Goal: Task Accomplishment & Management: Manage account settings

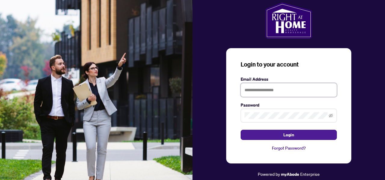
click at [251, 91] on input "text" at bounding box center [288, 90] width 96 height 14
type input "*"
click at [240, 130] on button "Login" at bounding box center [288, 135] width 96 height 10
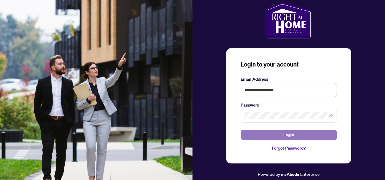
click at [303, 138] on button "Login" at bounding box center [288, 135] width 96 height 10
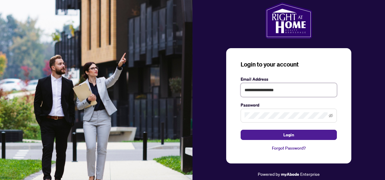
click at [279, 90] on input "**********" at bounding box center [288, 90] width 96 height 14
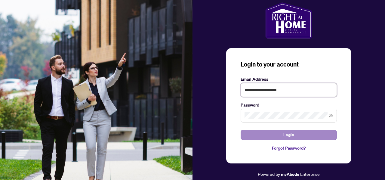
type input "**********"
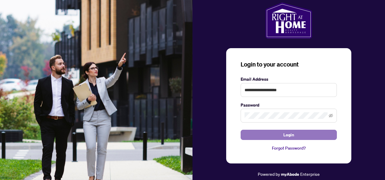
click at [286, 134] on span "Login" at bounding box center [288, 135] width 11 height 10
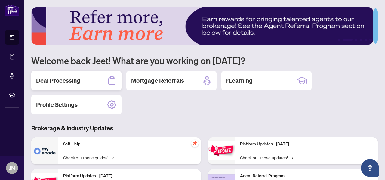
click at [73, 78] on h2 "Deal Processing" at bounding box center [58, 80] width 44 height 8
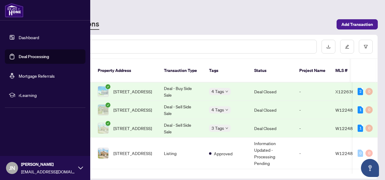
click at [30, 38] on link "Dashboard" at bounding box center [29, 37] width 20 height 5
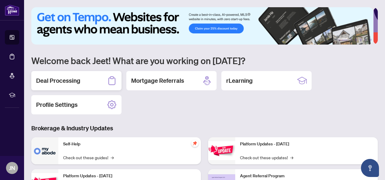
click at [85, 82] on div "Deal Processing" at bounding box center [76, 80] width 90 height 19
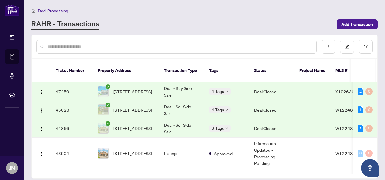
click at [37, 9] on span "Deal Processing" at bounding box center [49, 10] width 37 height 5
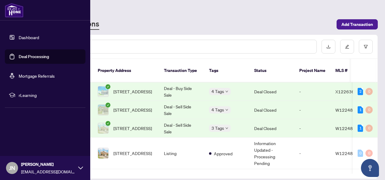
click at [21, 35] on link "Dashboard" at bounding box center [29, 37] width 20 height 5
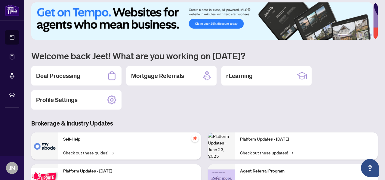
scroll to position [5, 0]
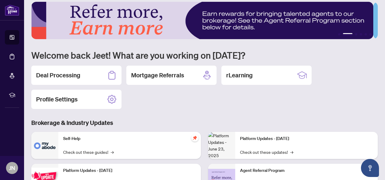
click at [165, 116] on div "1 2 3 4 5 6 Welcome back Jeet! What are you working on [DATE]? Deal Processing …" at bounding box center [204, 132] width 346 height 261
click at [99, 71] on div "Deal Processing" at bounding box center [76, 75] width 90 height 19
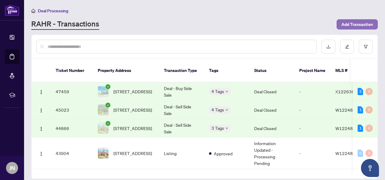
click at [360, 27] on span "Add Transaction" at bounding box center [357, 25] width 32 height 10
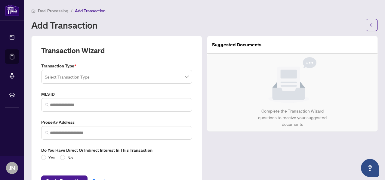
click at [160, 76] on input "search" at bounding box center [114, 77] width 138 height 13
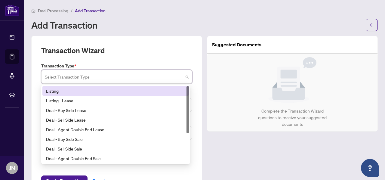
click at [126, 93] on div "Listing" at bounding box center [115, 90] width 139 height 7
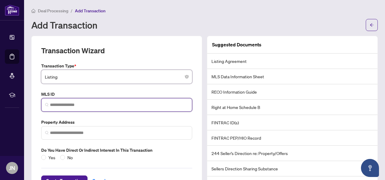
click at [78, 105] on input "search" at bounding box center [119, 105] width 138 height 6
paste input "*********"
type input "*********"
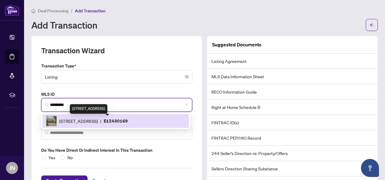
click at [72, 121] on span "[STREET_ADDRESS]" at bounding box center [78, 121] width 38 height 7
type input "**********"
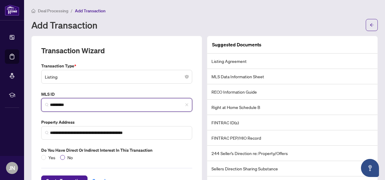
scroll to position [23, 0]
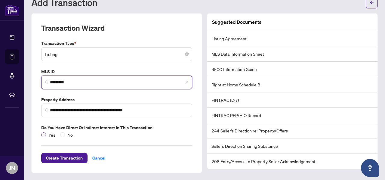
type input "*********"
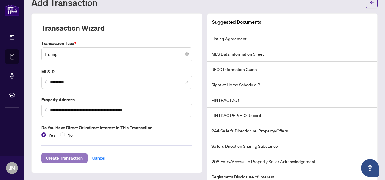
click at [67, 160] on span "Create Transaction" at bounding box center [64, 158] width 37 height 10
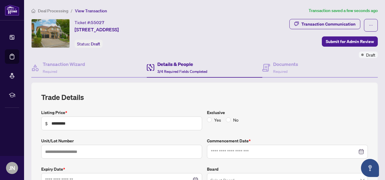
type input "**********"
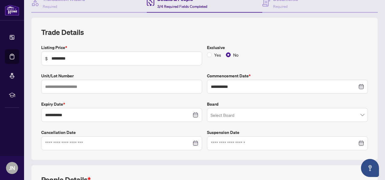
scroll to position [65, 0]
click at [217, 113] on input "search" at bounding box center [284, 115] width 148 height 13
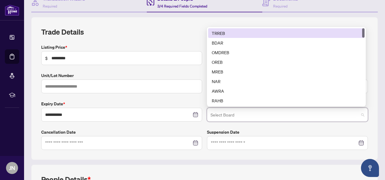
click at [226, 30] on div "TRREB" at bounding box center [286, 33] width 149 height 7
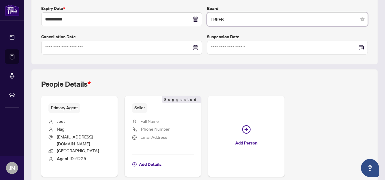
scroll to position [169, 0]
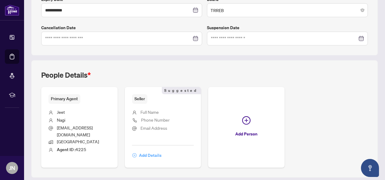
click at [161, 150] on span "Add Details" at bounding box center [150, 155] width 23 height 10
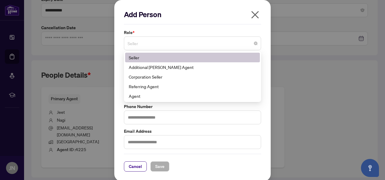
click at [151, 42] on span "Seller" at bounding box center [192, 43] width 130 height 11
click at [143, 57] on div "Seller" at bounding box center [192, 57] width 127 height 7
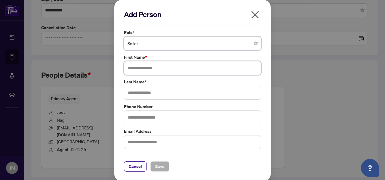
click at [131, 69] on input "text" at bounding box center [192, 68] width 137 height 14
type input "********"
type input "****"
type input "**********"
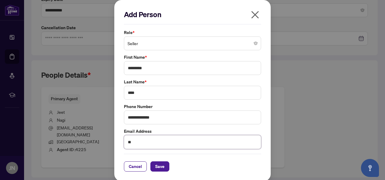
type input "*"
type input "**********"
click at [157, 167] on span "Save" at bounding box center [159, 166] width 9 height 10
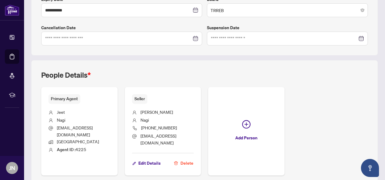
scroll to position [191, 0]
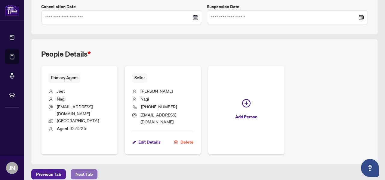
click at [82, 169] on span "Next Tab" at bounding box center [83, 174] width 17 height 10
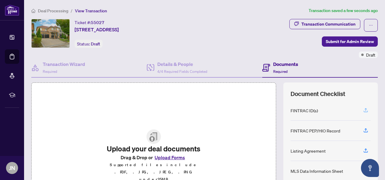
click at [363, 110] on icon "button" at bounding box center [365, 109] width 5 height 5
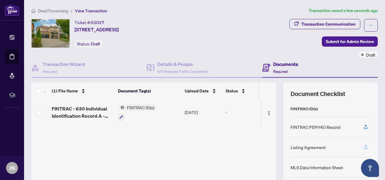
click at [363, 147] on icon "button" at bounding box center [365, 146] width 5 height 5
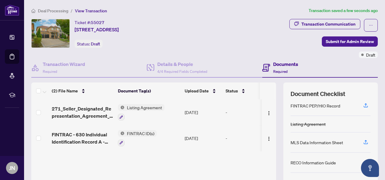
scroll to position [22, 0]
click at [363, 141] on icon "button" at bounding box center [365, 141] width 5 height 5
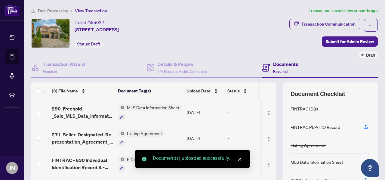
scroll to position [44, 0]
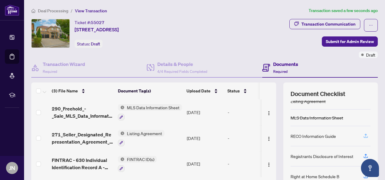
click at [363, 135] on icon "button" at bounding box center [365, 135] width 5 height 5
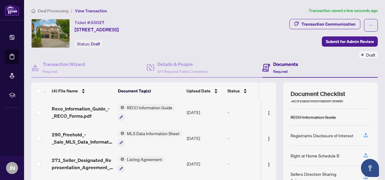
scroll to position [62, 0]
click at [364, 153] on icon "button" at bounding box center [365, 154] width 2 height 3
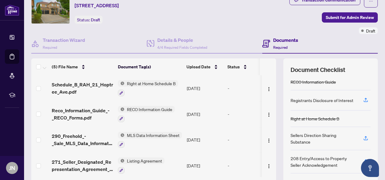
scroll to position [25, 0]
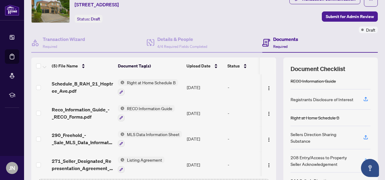
click at [363, 159] on icon "button" at bounding box center [365, 159] width 5 height 5
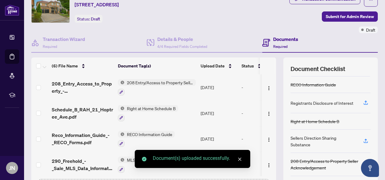
scroll to position [72, 0]
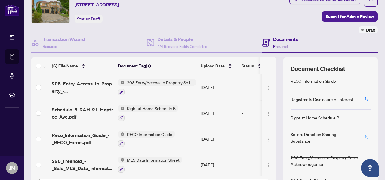
click at [361, 136] on button "button" at bounding box center [366, 137] width 10 height 10
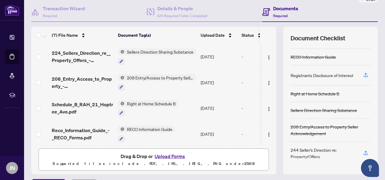
scroll to position [69, 0]
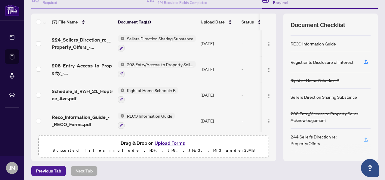
click at [363, 138] on icon "button" at bounding box center [365, 139] width 5 height 5
click at [169, 143] on button "Upload Forms" at bounding box center [170, 143] width 34 height 8
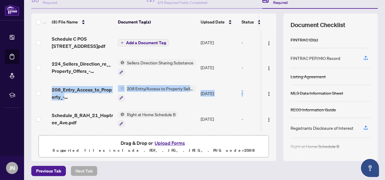
drag, startPoint x: 271, startPoint y: 55, endPoint x: 273, endPoint y: 88, distance: 33.1
click at [273, 88] on div "(8) File Name Document Tag(s) Upload Date Status Schedule C POS [STREET_ADDRESS…" at bounding box center [204, 87] width 346 height 147
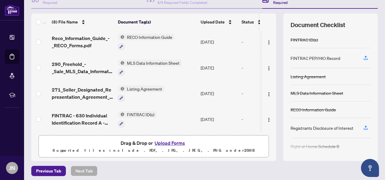
scroll to position [0, 0]
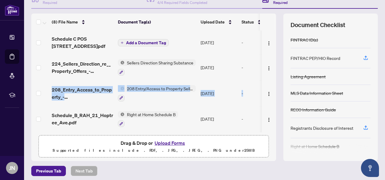
click at [135, 39] on button "Add a Document Tag" at bounding box center [143, 42] width 51 height 7
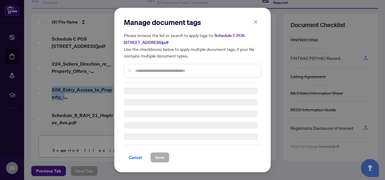
click at [137, 69] on div at bounding box center [192, 71] width 137 height 14
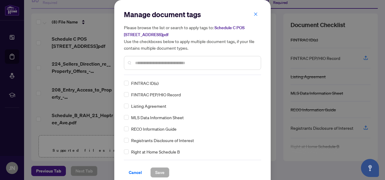
click at [137, 60] on input "text" at bounding box center [195, 63] width 121 height 7
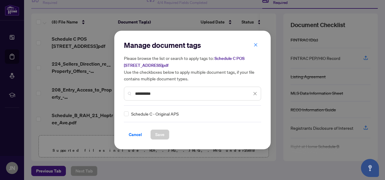
type input "**********"
click at [203, 96] on input "**********" at bounding box center [193, 93] width 117 height 7
click at [162, 136] on span "Save" at bounding box center [159, 135] width 9 height 10
